Goal: Information Seeking & Learning: Understand process/instructions

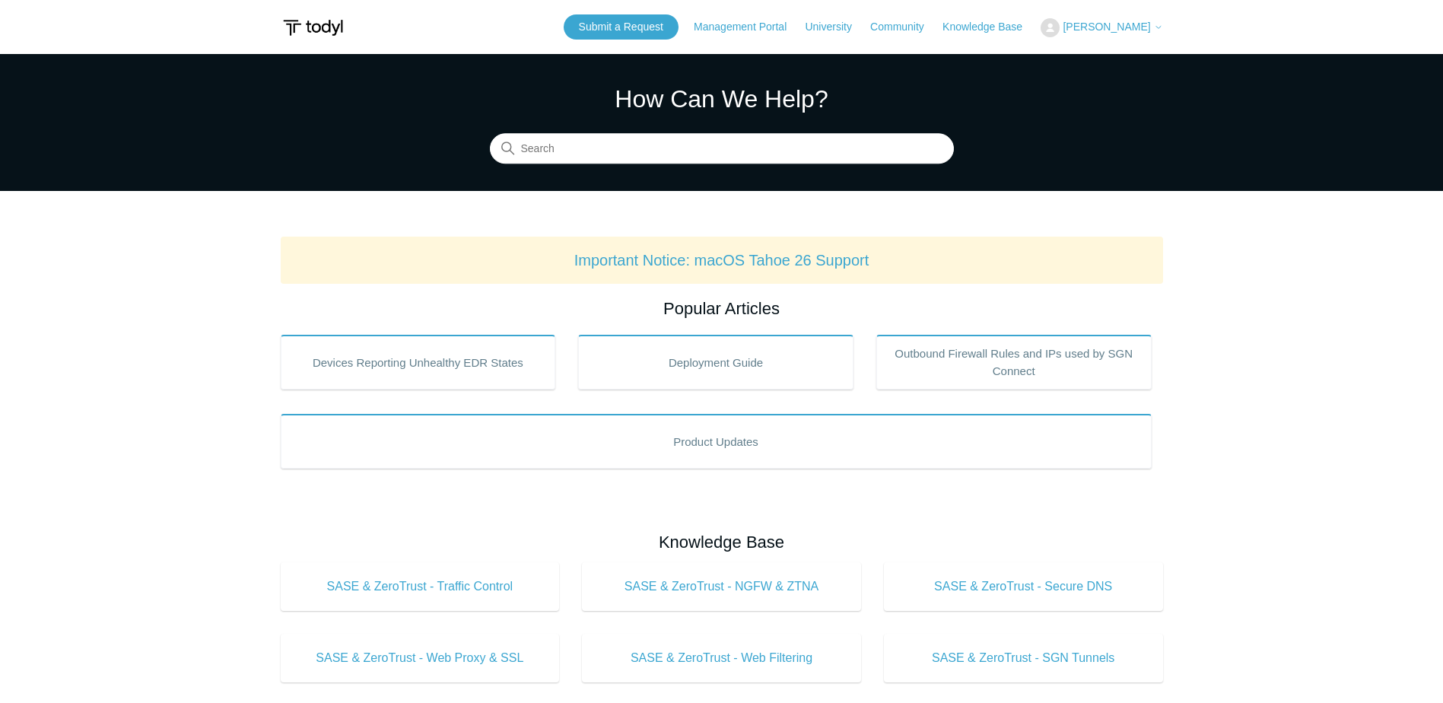
click at [1106, 27] on span "[PERSON_NAME]" at bounding box center [1105, 27] width 87 height 12
click at [1094, 58] on link "My Support Requests" at bounding box center [1115, 59] width 148 height 27
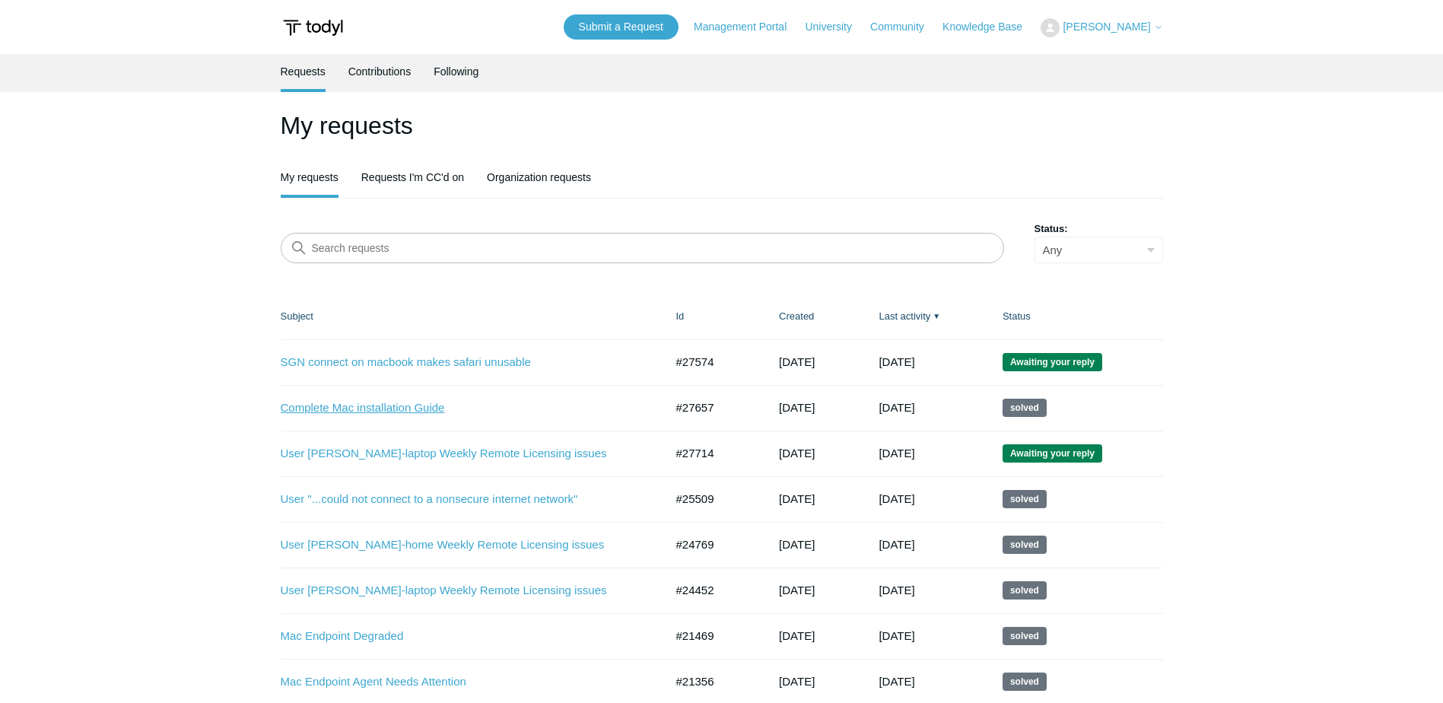
click at [392, 407] on link "Complete Mac installation Guide" at bounding box center [461, 407] width 361 height 17
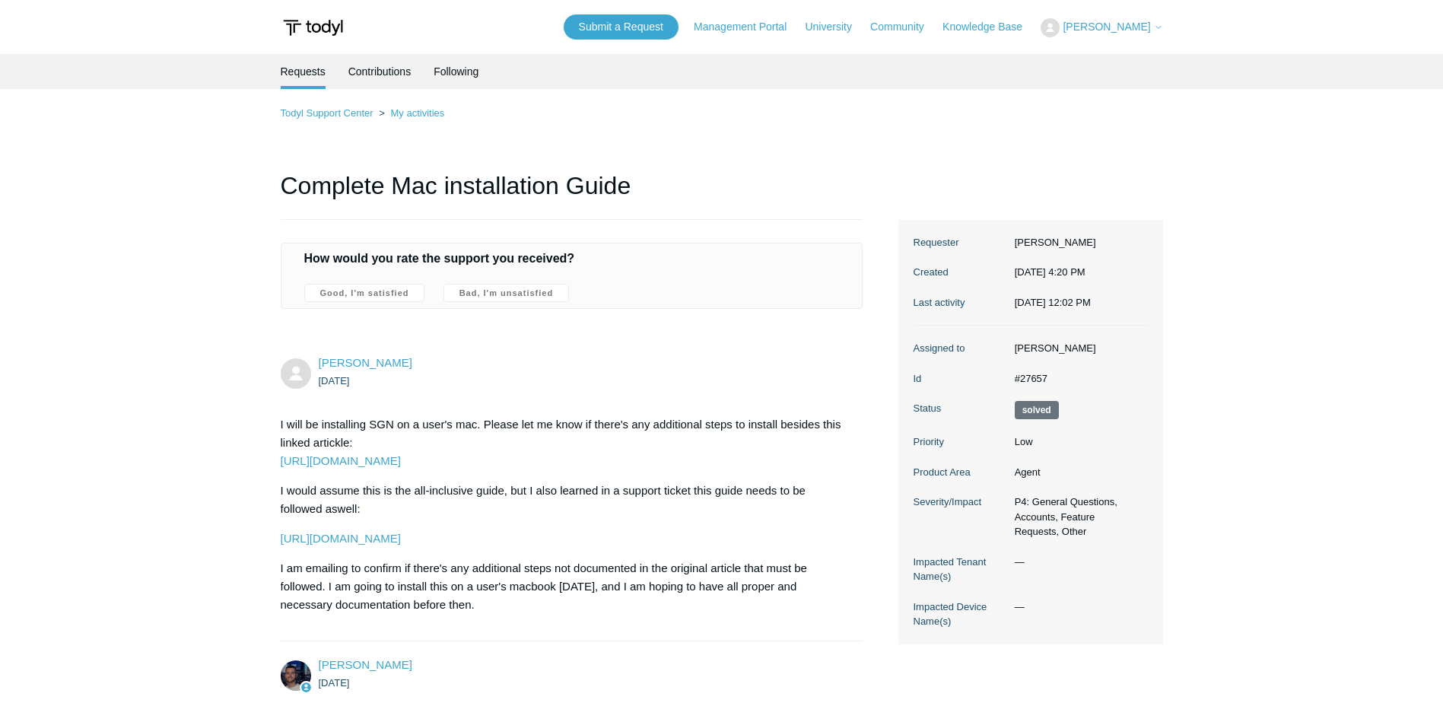
scroll to position [76, 0]
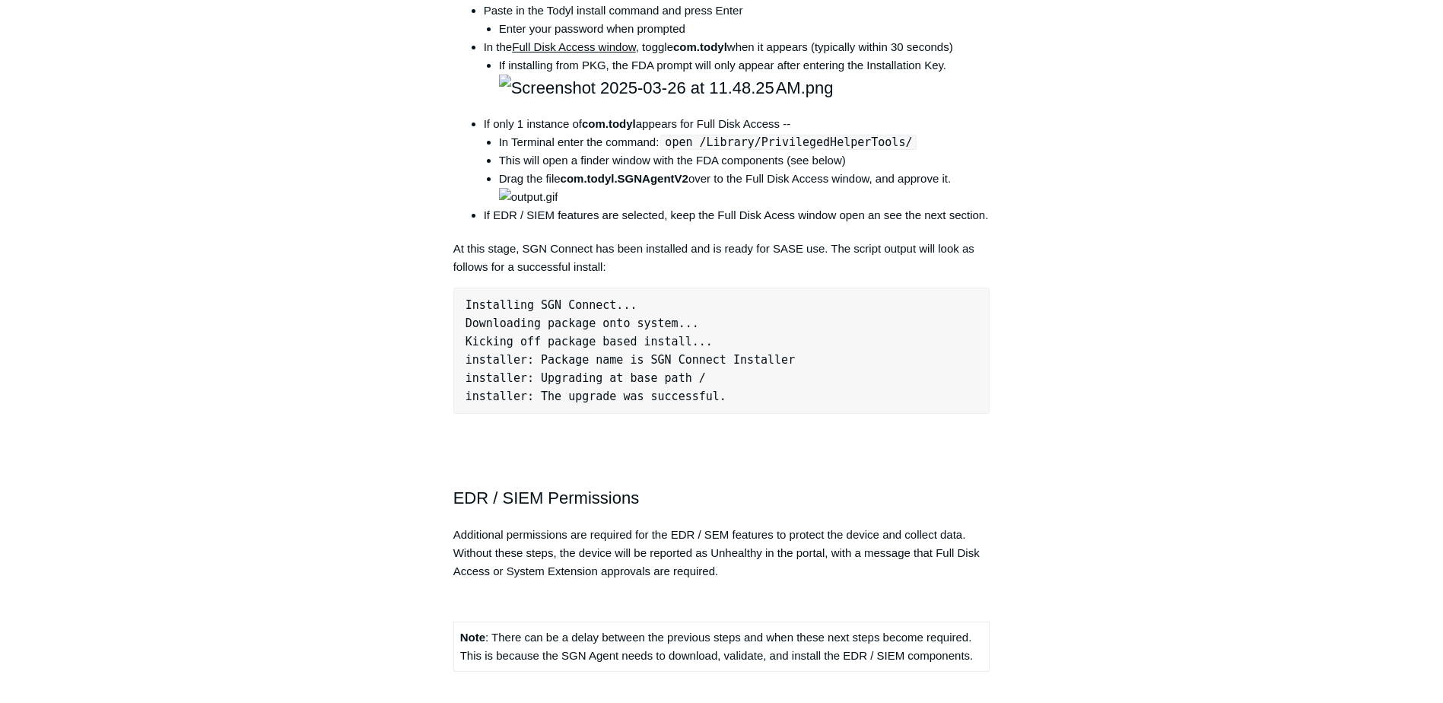
scroll to position [1445, 0]
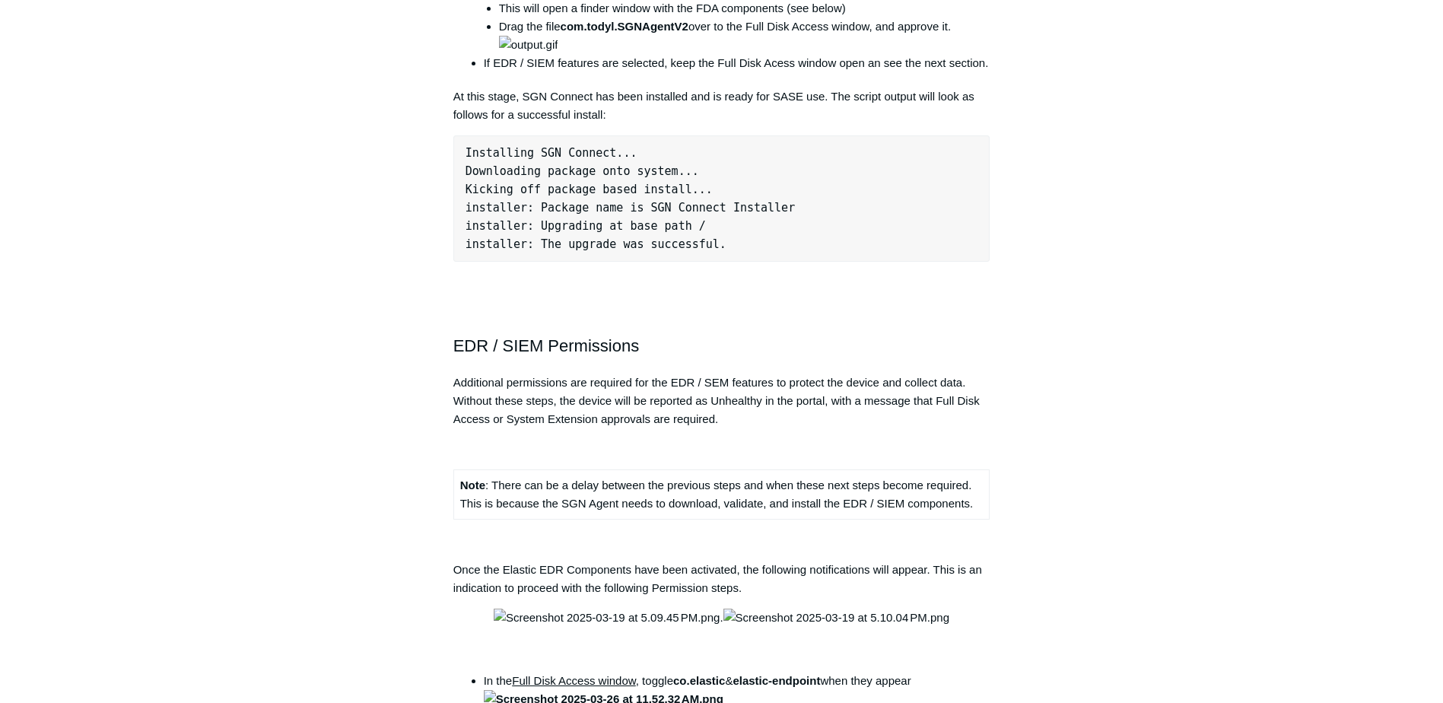
click at [273, 317] on main "Todyl Support Center The SGN Connect Agent SGN Connect Agent Articles in this s…" at bounding box center [721, 76] width 1443 height 2935
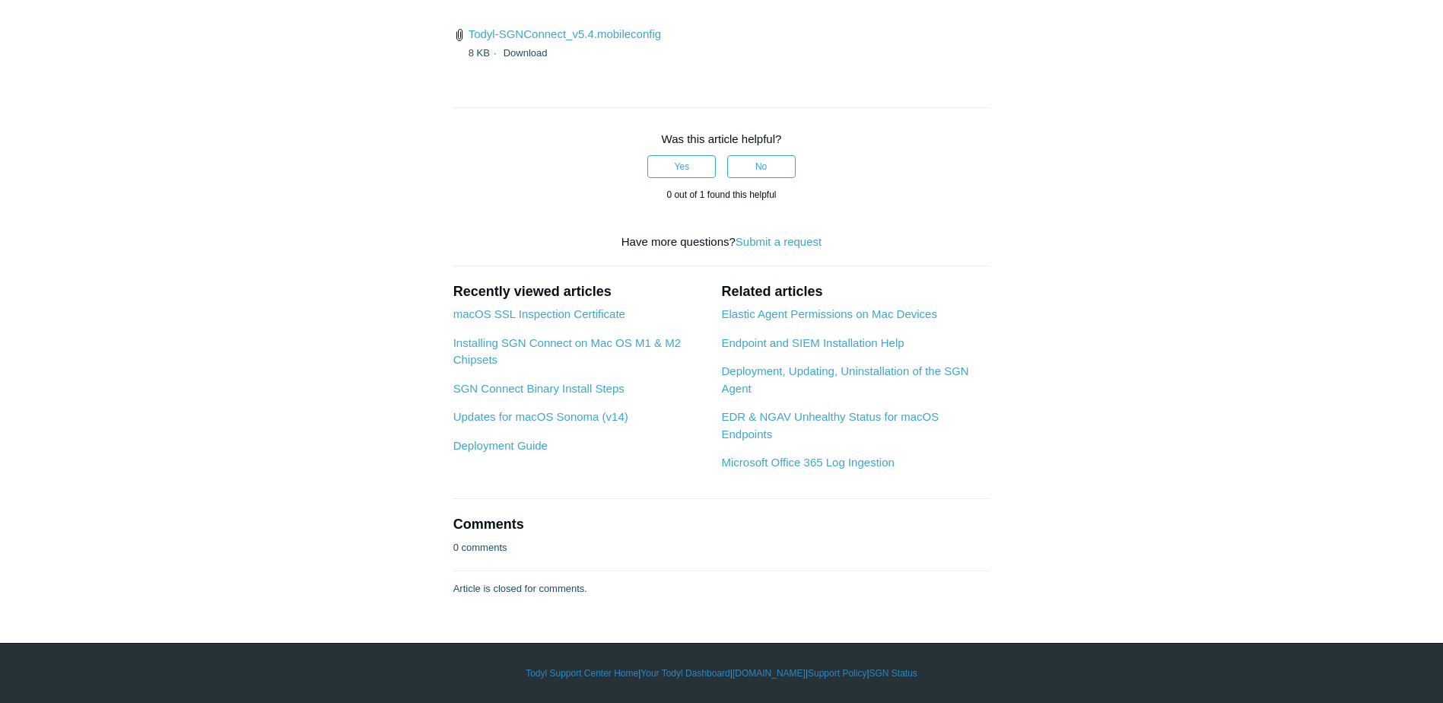
scroll to position [4335, 0]
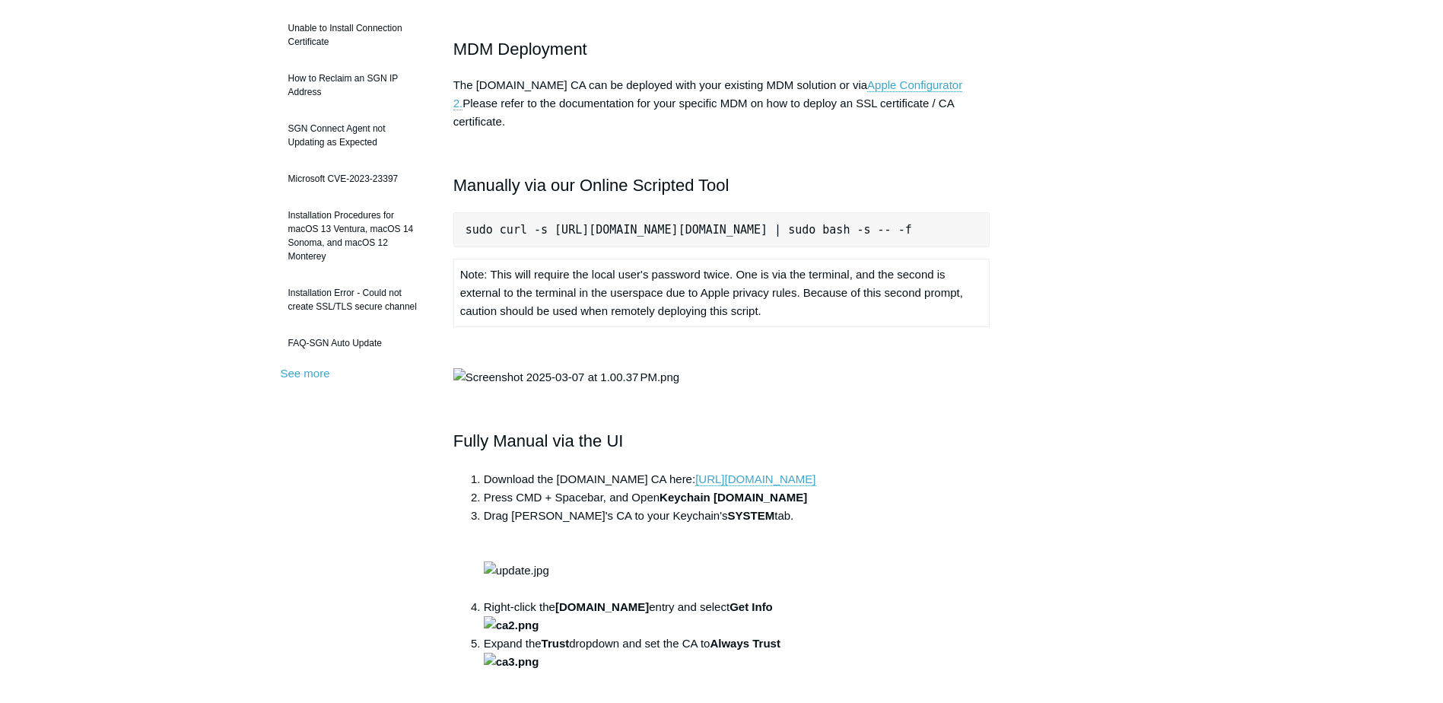
scroll to position [0, 21]
drag, startPoint x: 465, startPoint y: 211, endPoint x: 1079, endPoint y: 223, distance: 613.8
click at [1079, 223] on div "Articles in this section Installation Procedure for macOS 15 (Sequoia) Check to…" at bounding box center [722, 577] width 882 height 1489
copy pre "sudo curl -s https://download.todyl.com/misc/macOS-install-CA.sh | sudo bash -s…"
drag, startPoint x: 735, startPoint y: 266, endPoint x: 777, endPoint y: 281, distance: 44.3
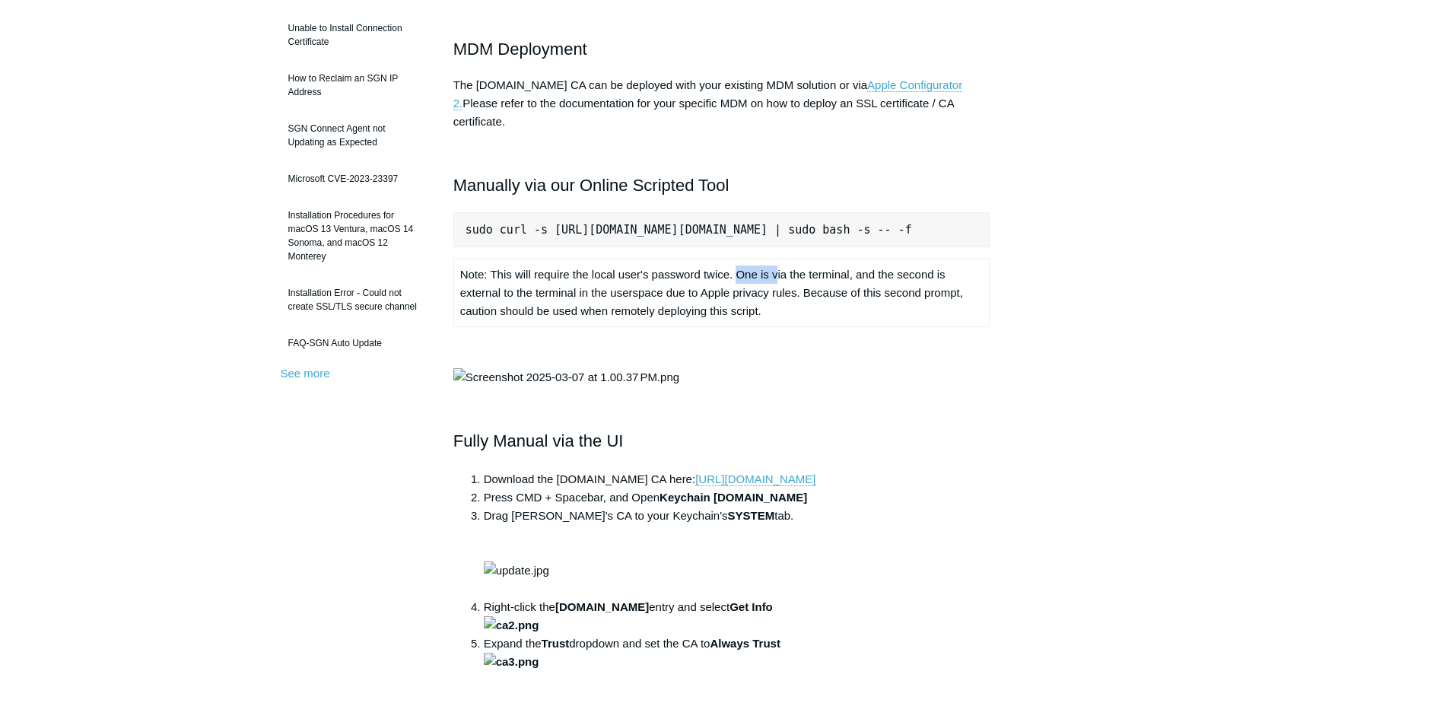
click at [776, 272] on td "Note: This will require the local user's password twice. One is via the termina…" at bounding box center [721, 293] width 536 height 68
click at [489, 213] on pre "sudo curl -s https://download.todyl.com/misc/macOS-install-CA.sh | sudo bash -s…" at bounding box center [721, 229] width 537 height 35
drag, startPoint x: 466, startPoint y: 214, endPoint x: 1157, endPoint y: 230, distance: 691.5
click at [1181, 230] on main "Todyl Support Center The SGN Connect Agent SGN Connect Agent Articles in this s…" at bounding box center [721, 536] width 1443 height 1573
copy pre "sudo curl -s https://download.todyl.com/misc/macOS-install-CA.sh | sudo bash -s…"
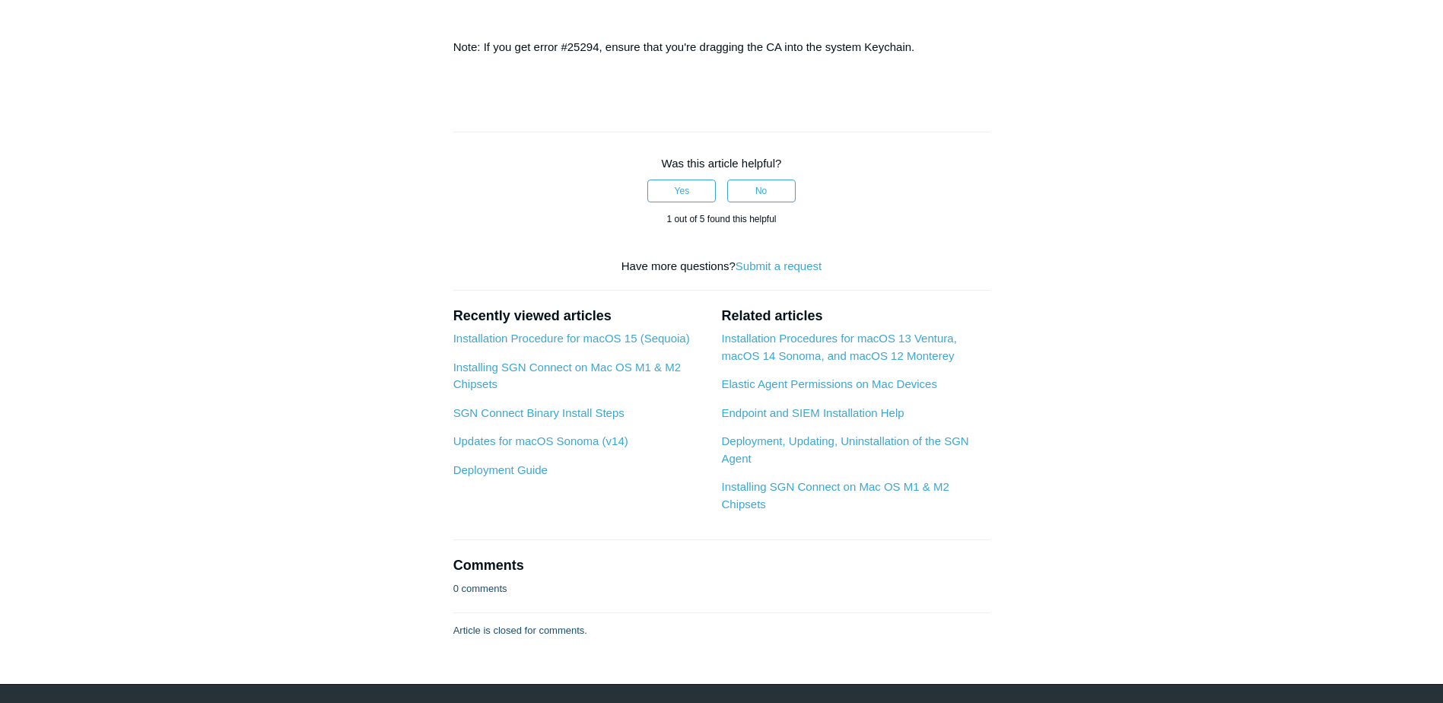
scroll to position [1065, 0]
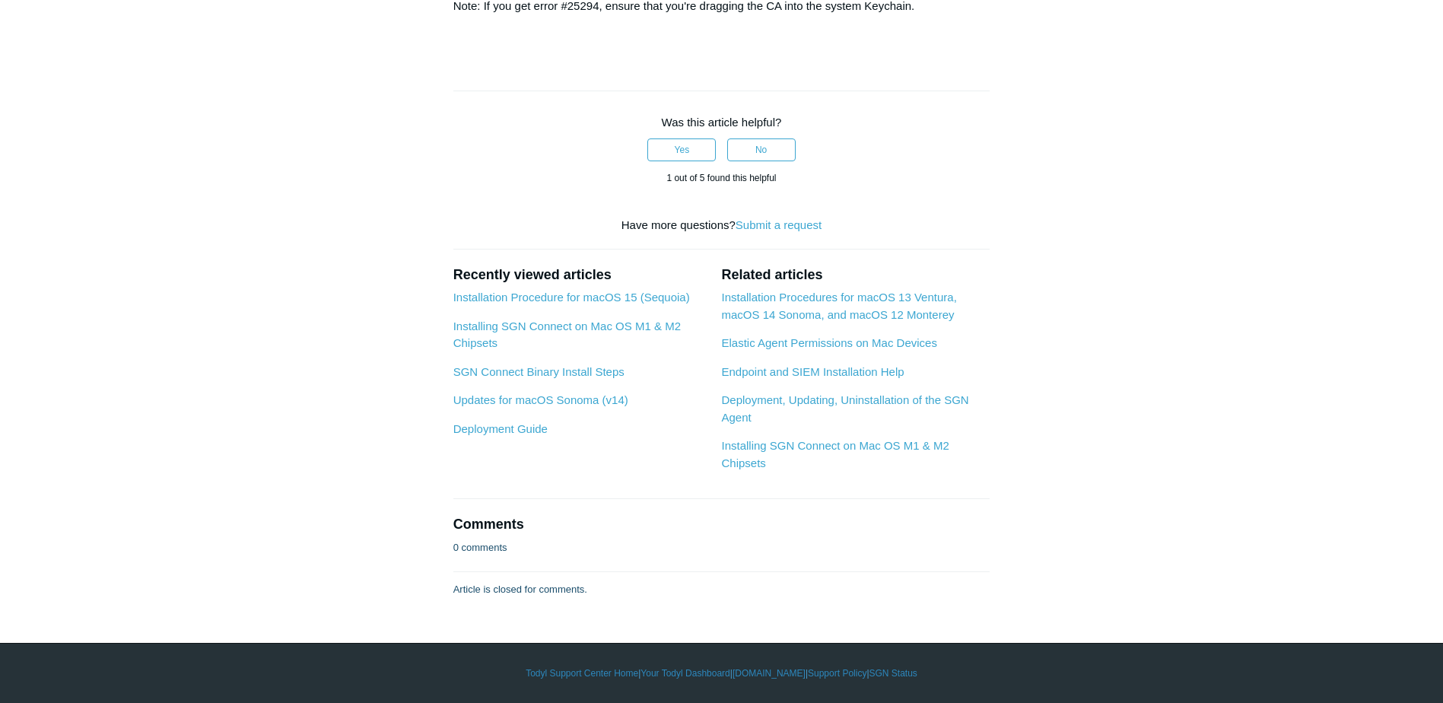
drag, startPoint x: 175, startPoint y: 71, endPoint x: 31, endPoint y: 106, distance: 147.7
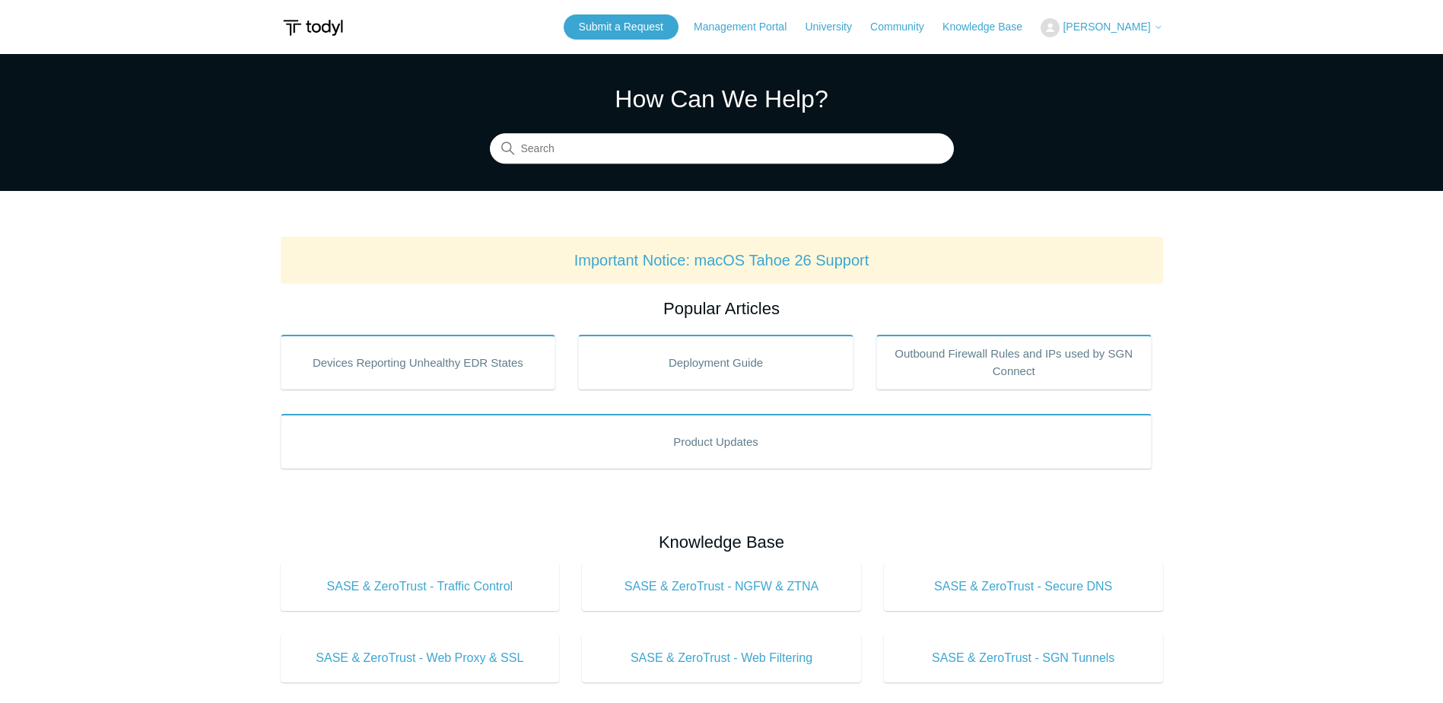
click at [1138, 29] on span "[PERSON_NAME]" at bounding box center [1105, 27] width 87 height 12
click at [1122, 60] on link "My Support Requests" at bounding box center [1115, 59] width 148 height 27
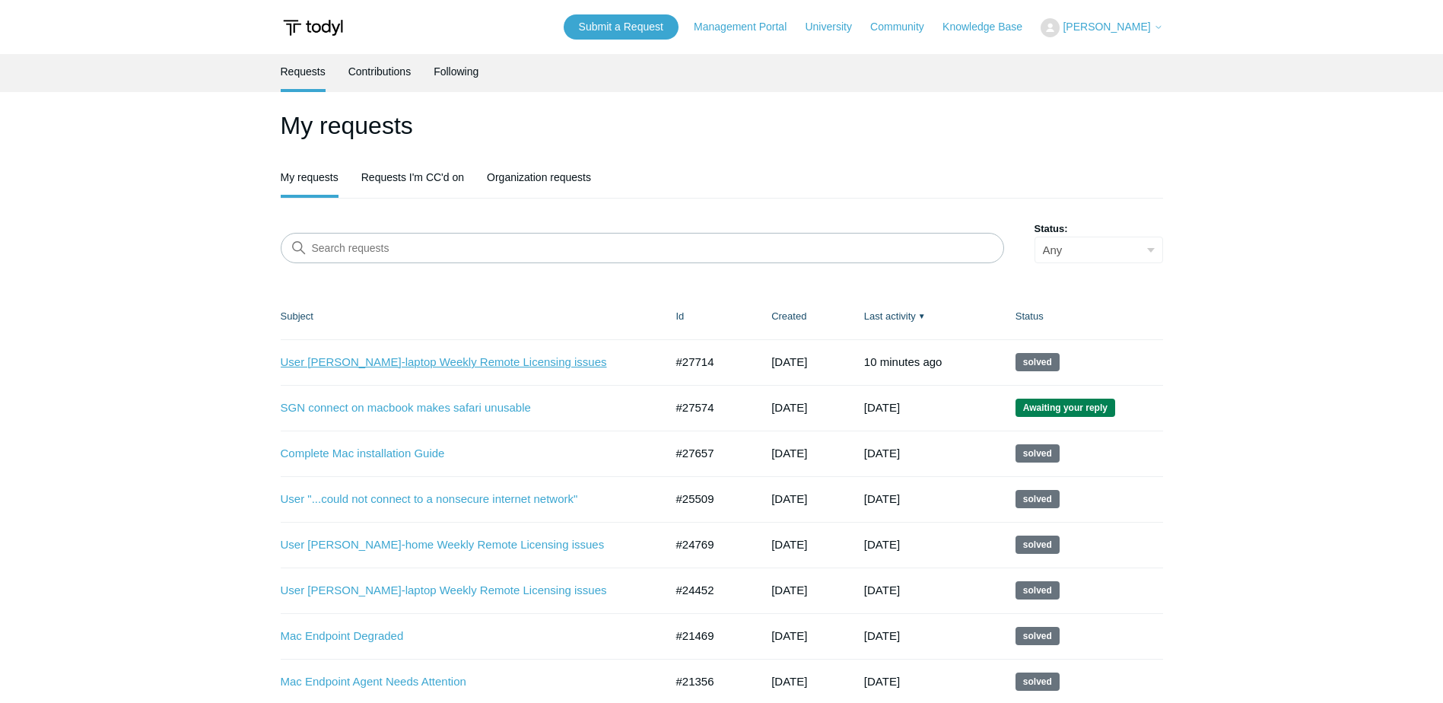
click at [472, 360] on link "User [PERSON_NAME]-laptop Weekly Remote Licensing issues" at bounding box center [461, 362] width 361 height 17
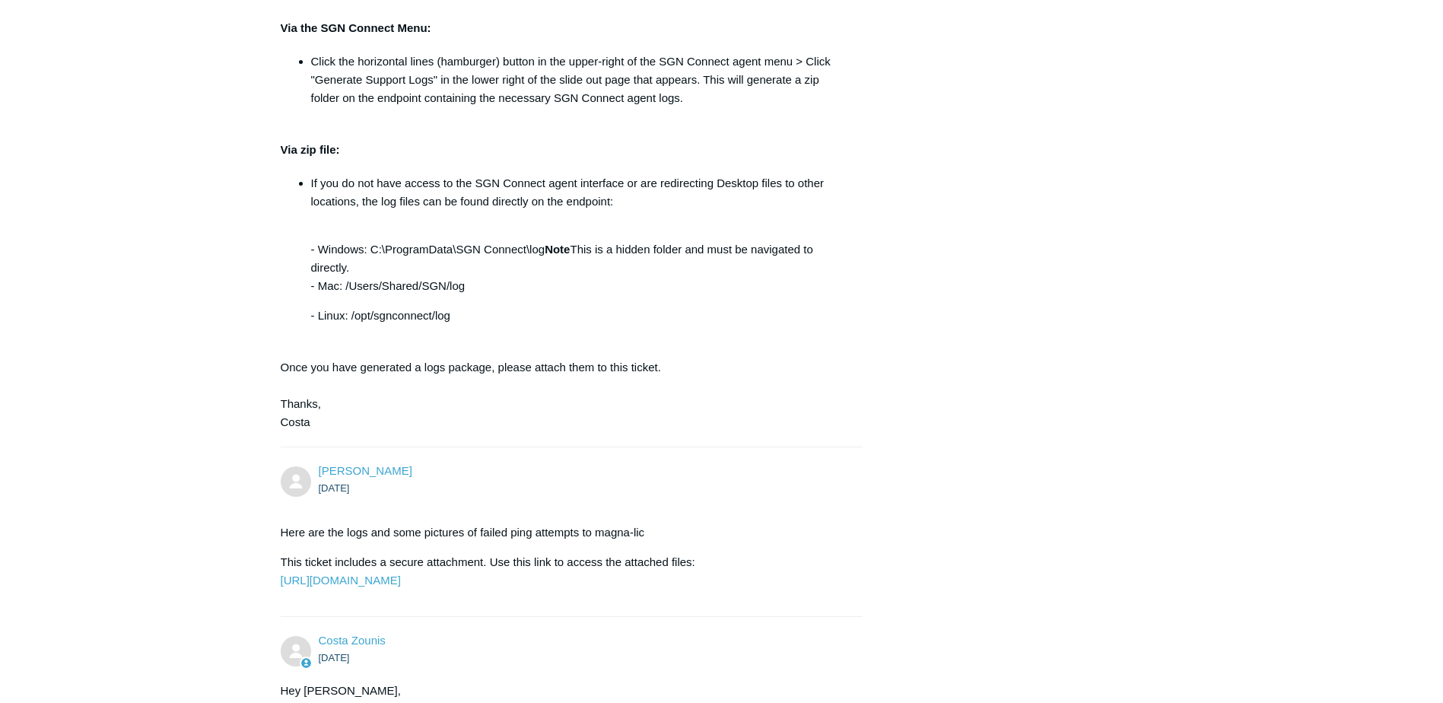
scroll to position [1630, 0]
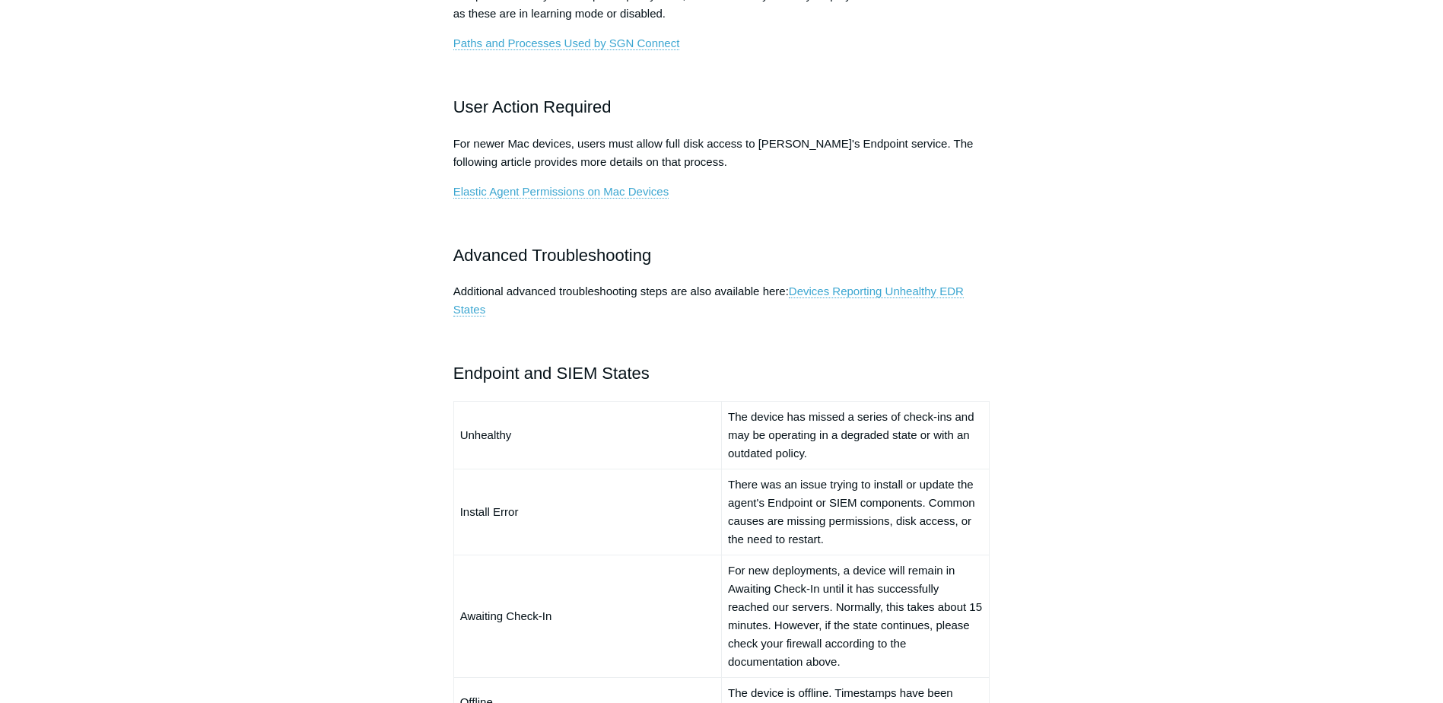
scroll to position [913, 0]
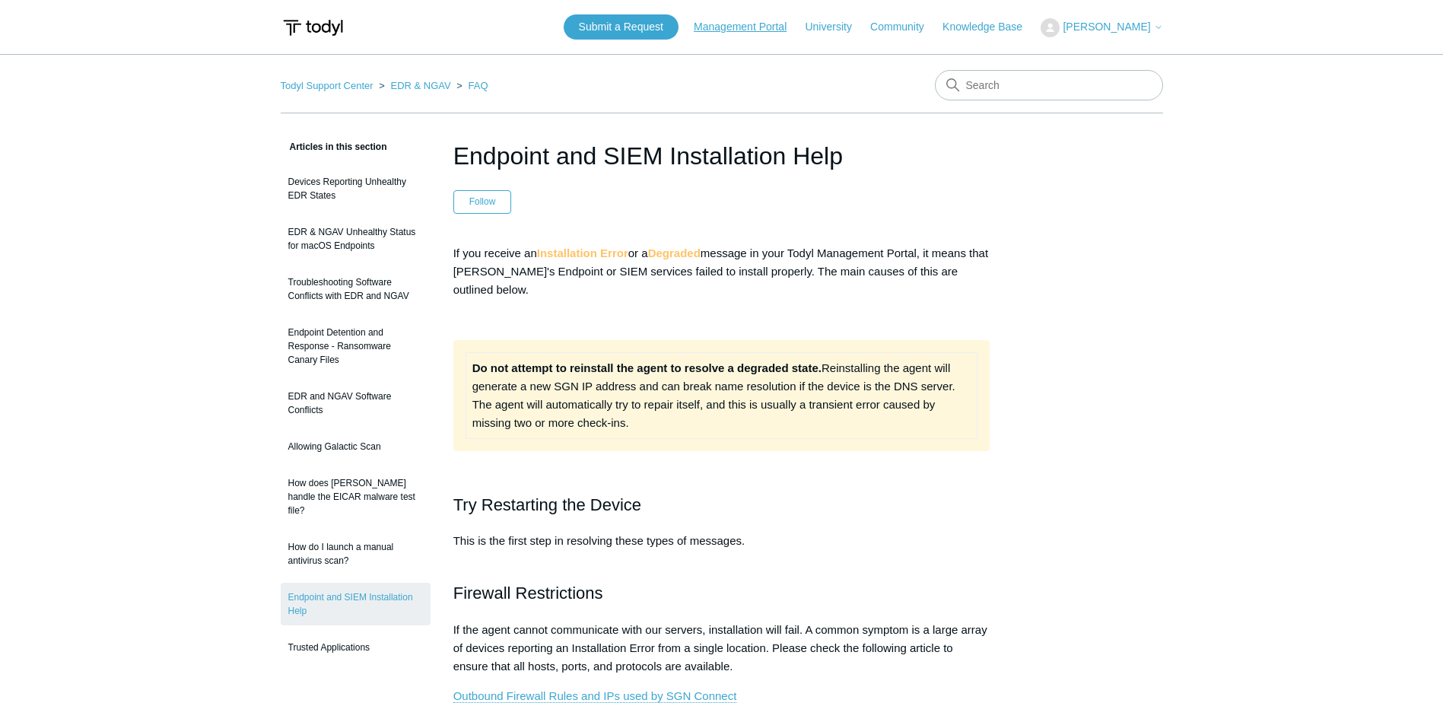
click at [760, 29] on link "Management Portal" at bounding box center [748, 27] width 108 height 16
